Goal: Task Accomplishment & Management: Manage account settings

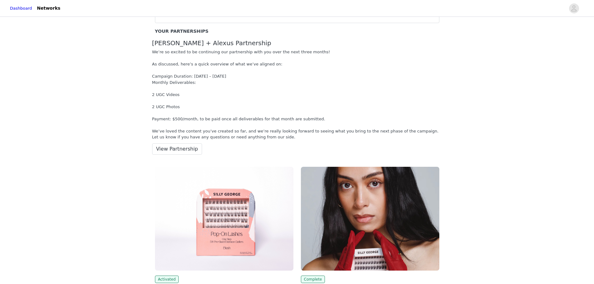
scroll to position [31, 0]
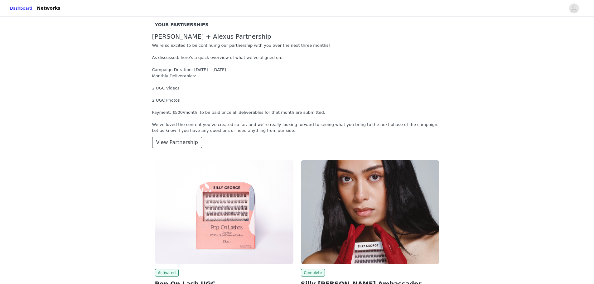
click at [186, 143] on button "View Partnership" at bounding box center [177, 142] width 50 height 11
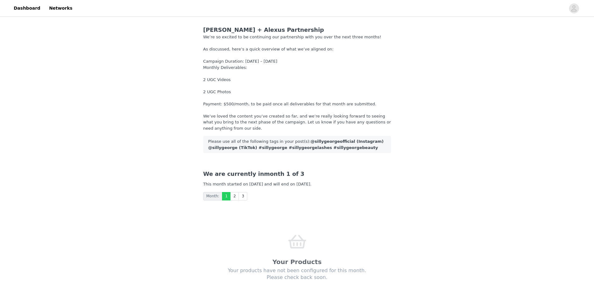
drag, startPoint x: 206, startPoint y: 185, endPoint x: 315, endPoint y: 186, distance: 109.5
click at [312, 186] on span "This month started on Sep 29, 2025 and will end on Oct 29, 2025." at bounding box center [257, 184] width 108 height 5
click at [230, 196] on link "2" at bounding box center [234, 196] width 9 height 8
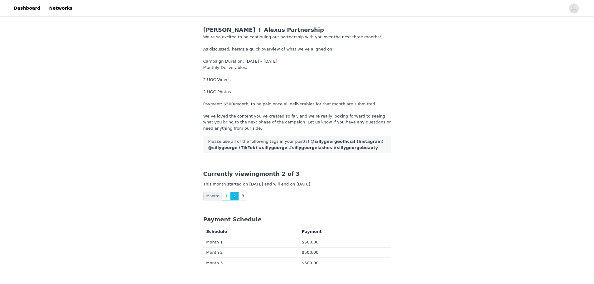
click at [312, 184] on span "This month started on Oct 29, 2025 and will end on Nov 29, 2025." at bounding box center [257, 184] width 108 height 5
drag, startPoint x: 274, startPoint y: 184, endPoint x: 390, endPoint y: 187, distance: 116.7
click at [365, 189] on div "Currently viewing month 2 of 3 This month started on Oct 29, 2025 and will end …" at bounding box center [297, 185] width 203 height 46
drag, startPoint x: 390, startPoint y: 187, endPoint x: 394, endPoint y: 186, distance: 4.2
click at [391, 187] on div "Currently viewing month 2 of 3 This month started on Oct 29, 2025 and will end …" at bounding box center [297, 185] width 203 height 46
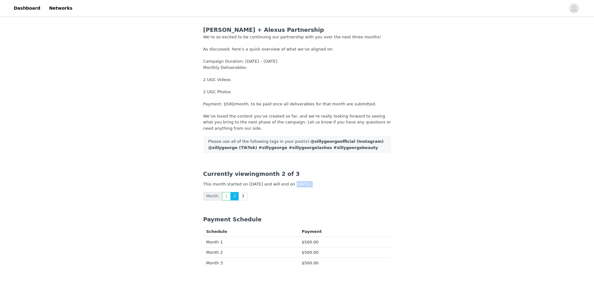
click at [368, 193] on div "Month: 1 2 3" at bounding box center [297, 196] width 188 height 8
click at [388, 174] on div "Currently viewing month 2 of 3" at bounding box center [297, 174] width 188 height 8
click at [243, 196] on link "3" at bounding box center [243, 196] width 9 height 8
click at [233, 196] on link "2" at bounding box center [234, 196] width 9 height 8
click at [224, 196] on link "1" at bounding box center [226, 196] width 9 height 8
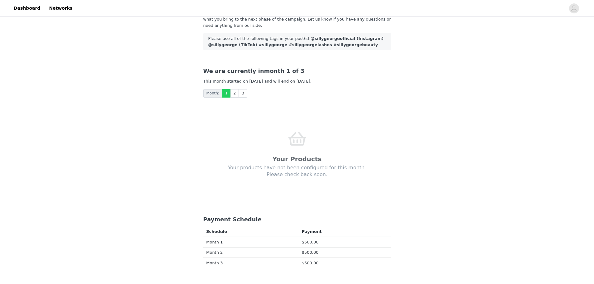
scroll to position [94, 0]
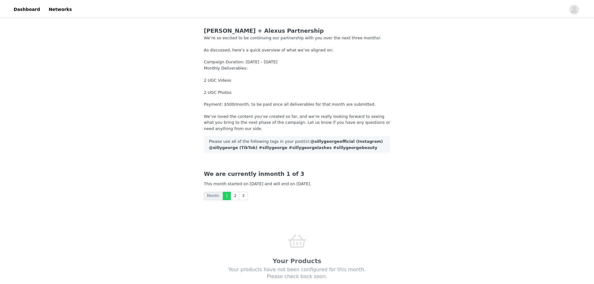
scroll to position [38, 0]
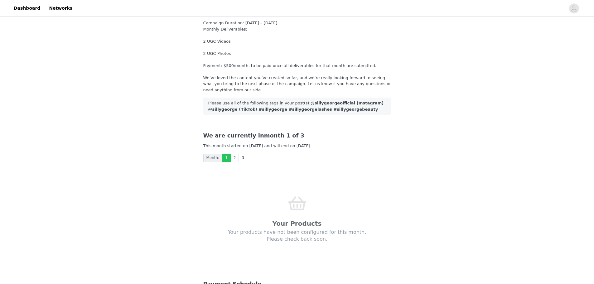
drag, startPoint x: 224, startPoint y: 161, endPoint x: 228, endPoint y: 160, distance: 3.9
click at [224, 161] on link "1" at bounding box center [226, 158] width 9 height 8
click at [232, 159] on link "2" at bounding box center [234, 158] width 9 height 8
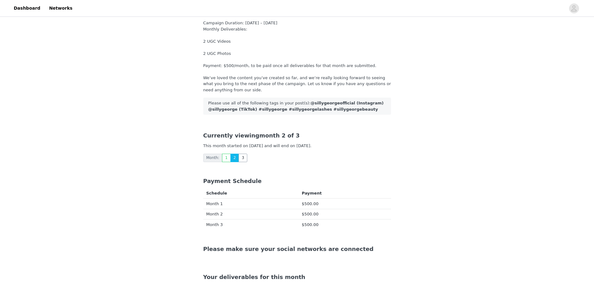
click at [240, 161] on link "3" at bounding box center [243, 158] width 9 height 8
click at [223, 160] on link "1" at bounding box center [226, 158] width 9 height 8
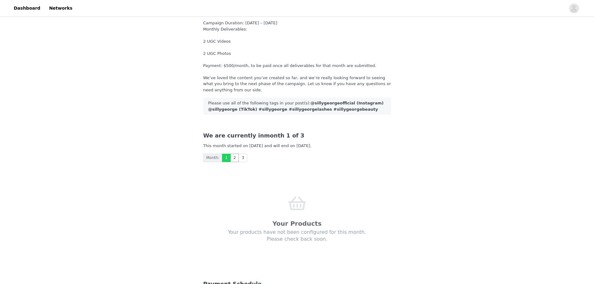
click at [233, 157] on link "2" at bounding box center [234, 158] width 9 height 8
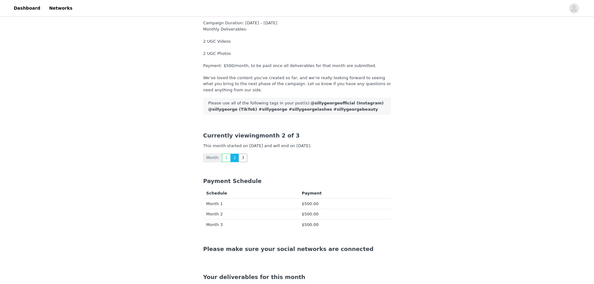
click at [242, 159] on link "3" at bounding box center [243, 158] width 9 height 8
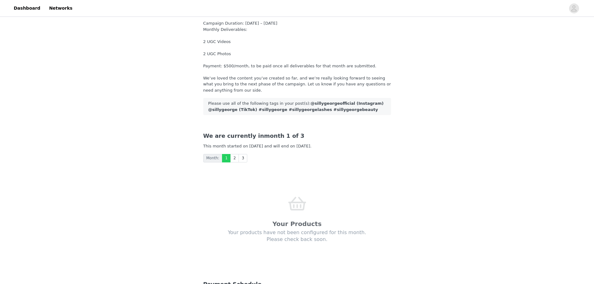
scroll to position [38, 0]
click at [241, 158] on link "3" at bounding box center [243, 158] width 9 height 8
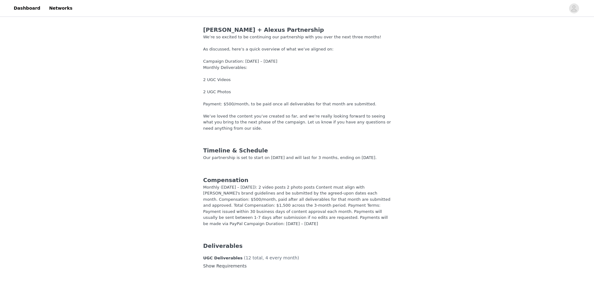
scroll to position [141, 0]
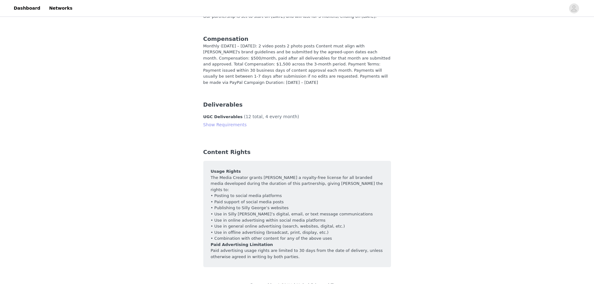
click at [203, 122] on link "Show Requirements" at bounding box center [225, 124] width 44 height 5
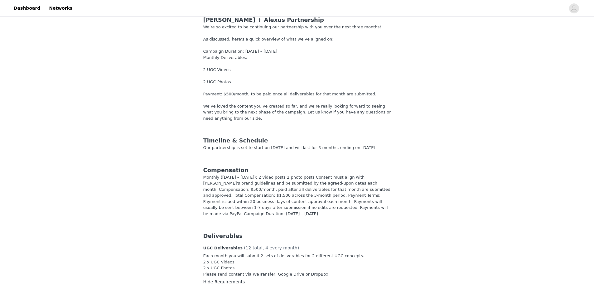
scroll to position [0, 0]
